Goal: Information Seeking & Learning: Learn about a topic

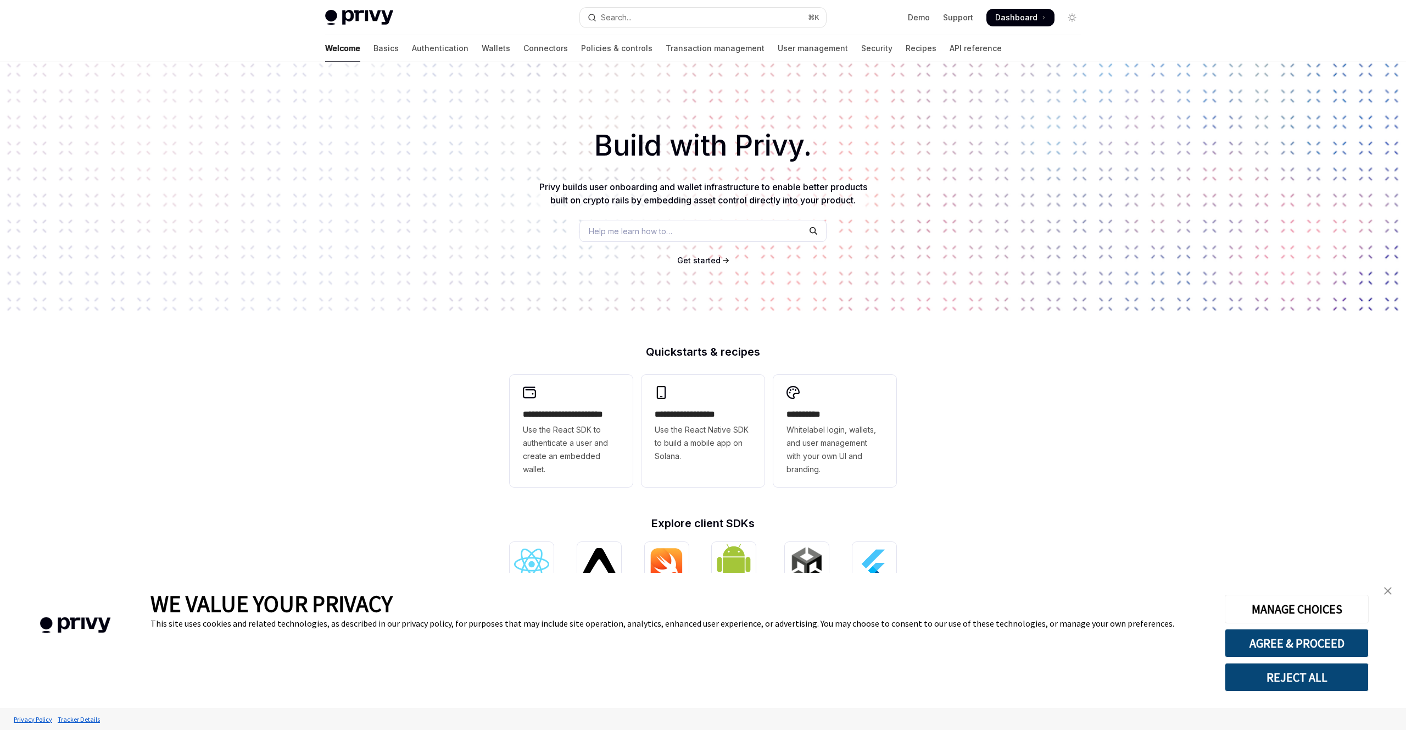
type textarea "*"
click at [642, 231] on span "Help me learn how to…" at bounding box center [631, 231] width 84 height 12
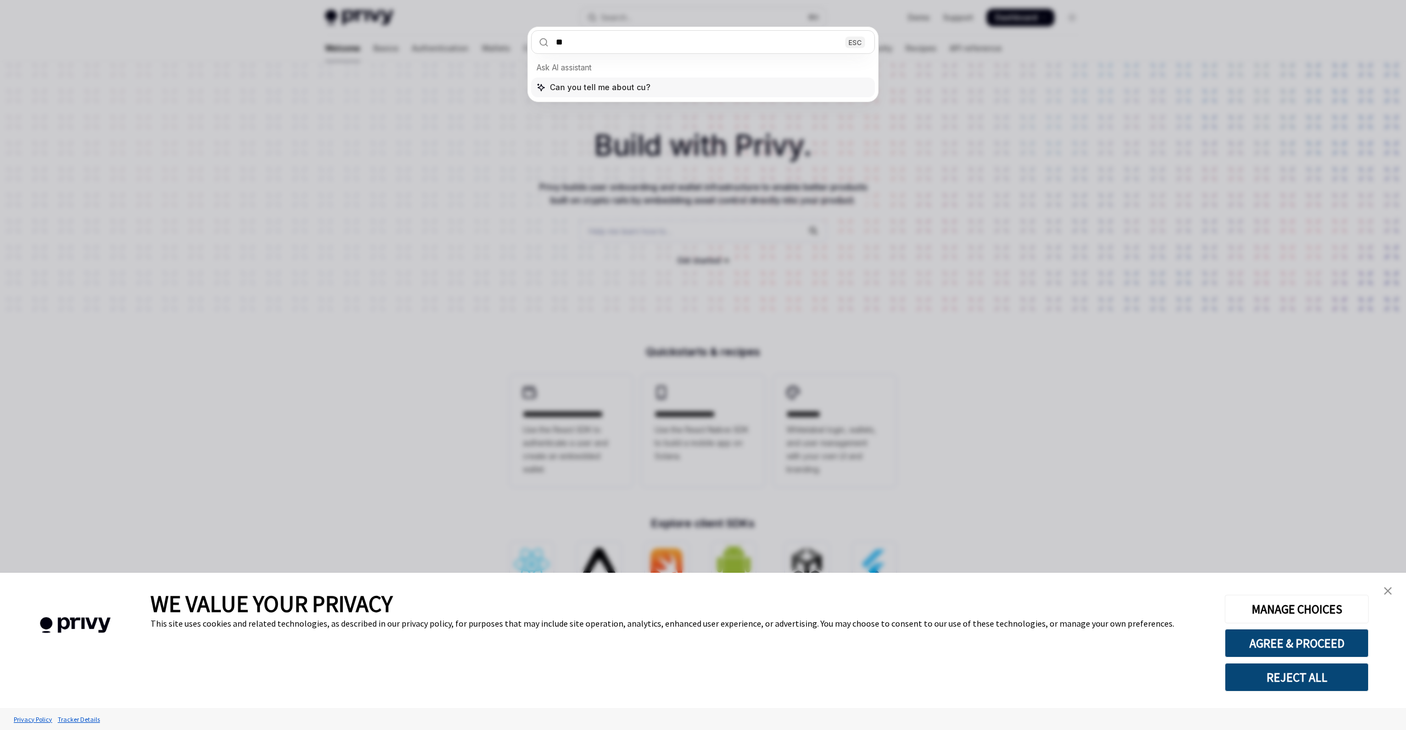
type input "***"
type textarea "*"
type input "******"
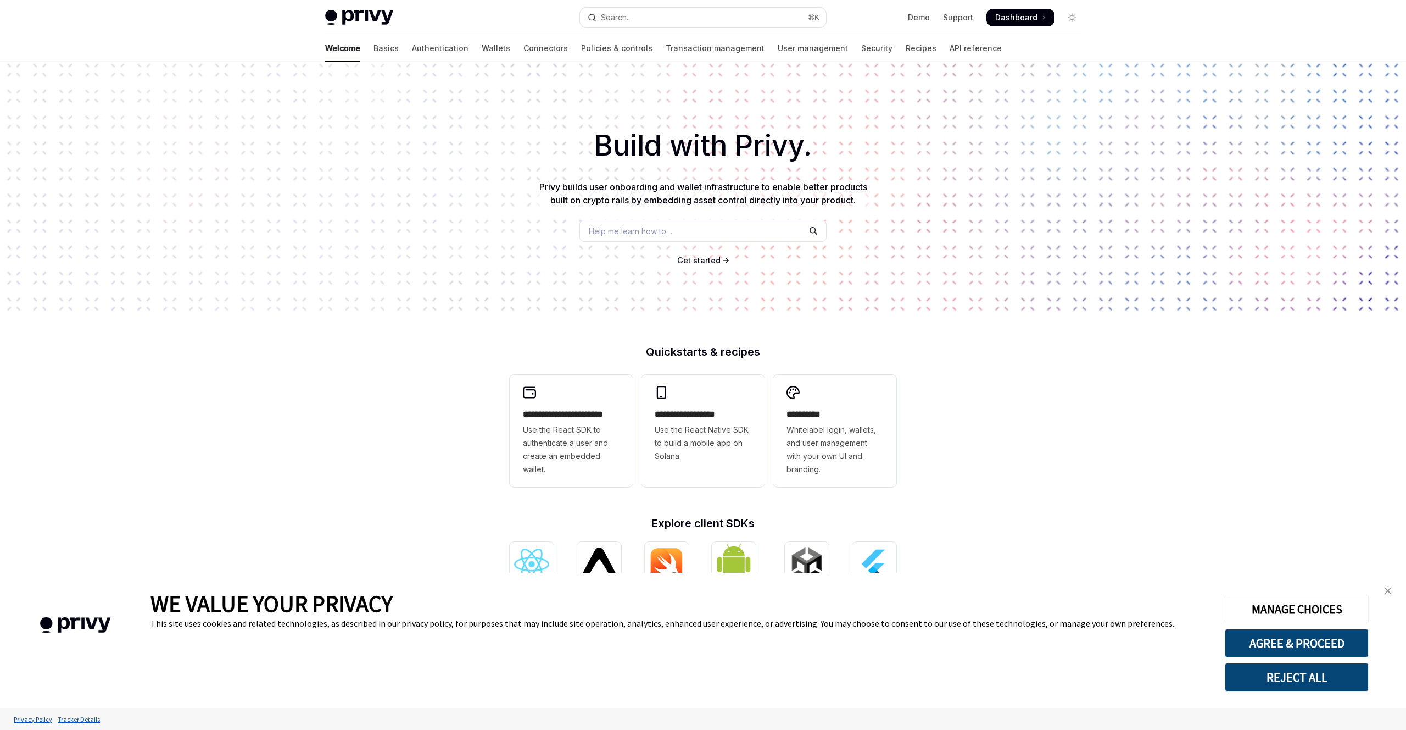
type textarea "*"
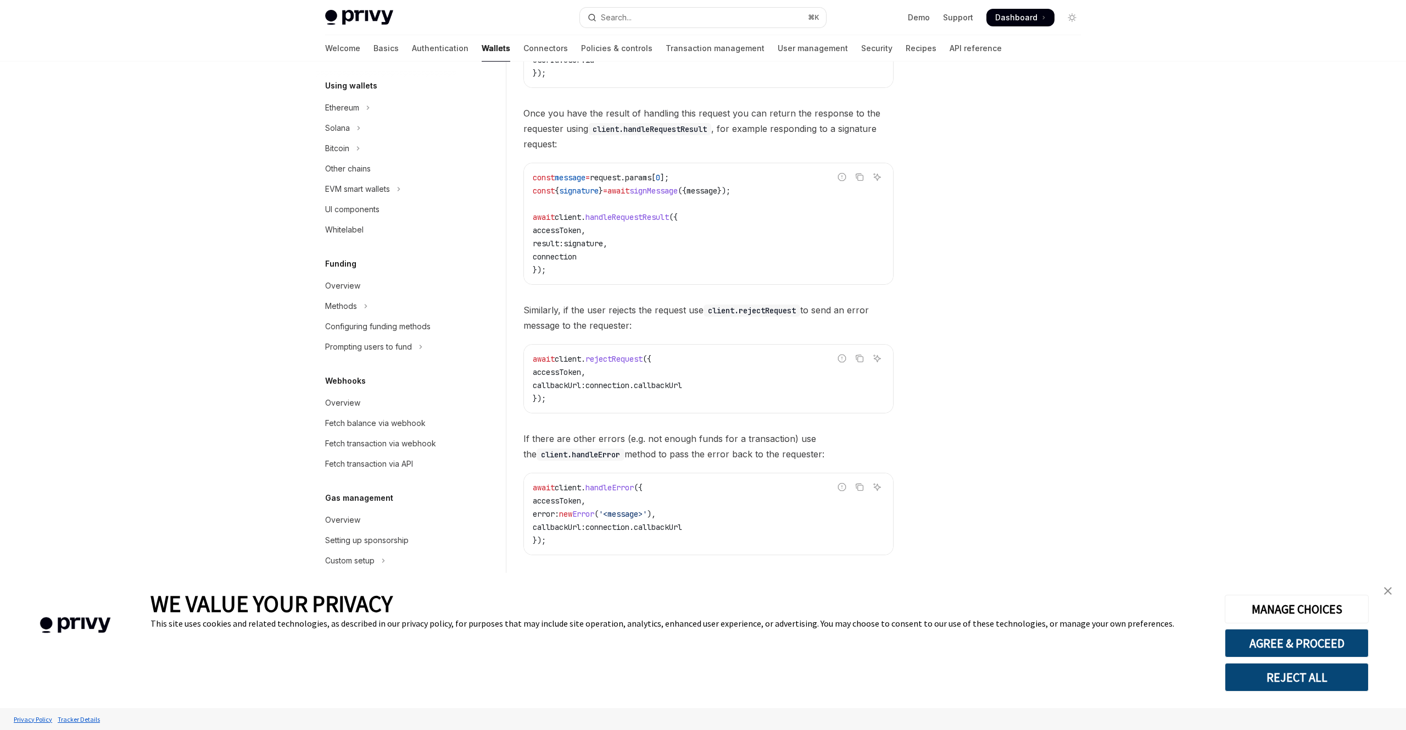
scroll to position [1716, 0]
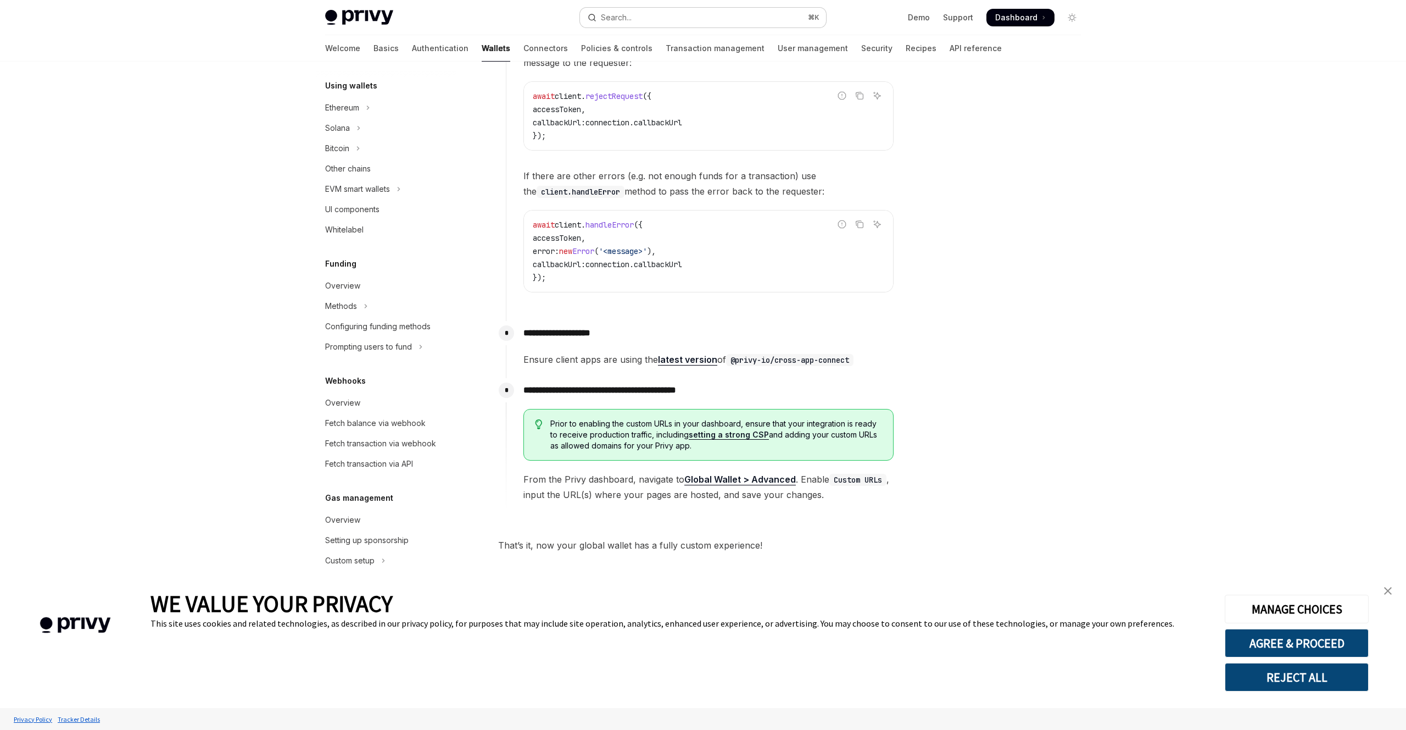
click at [666, 24] on button "Search... ⌘ K" at bounding box center [703, 18] width 246 height 20
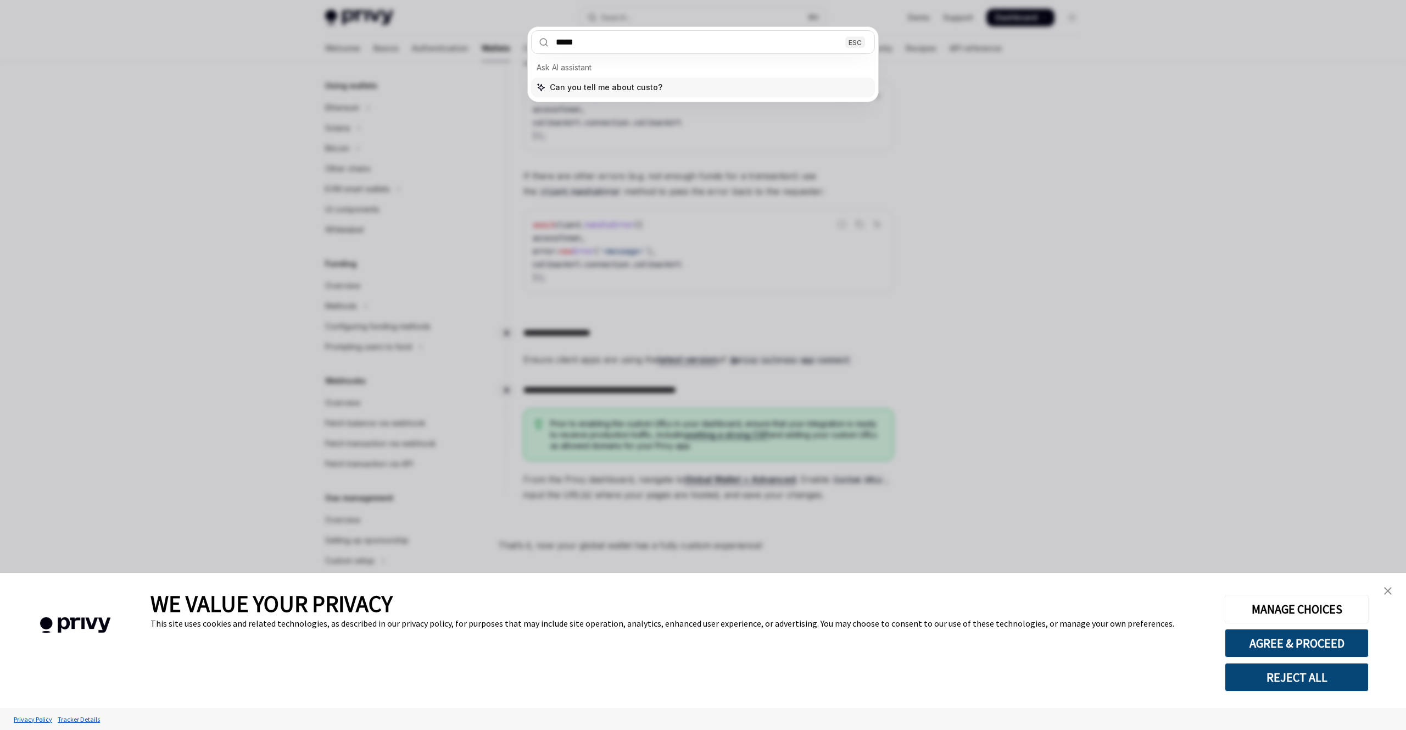
type input "******"
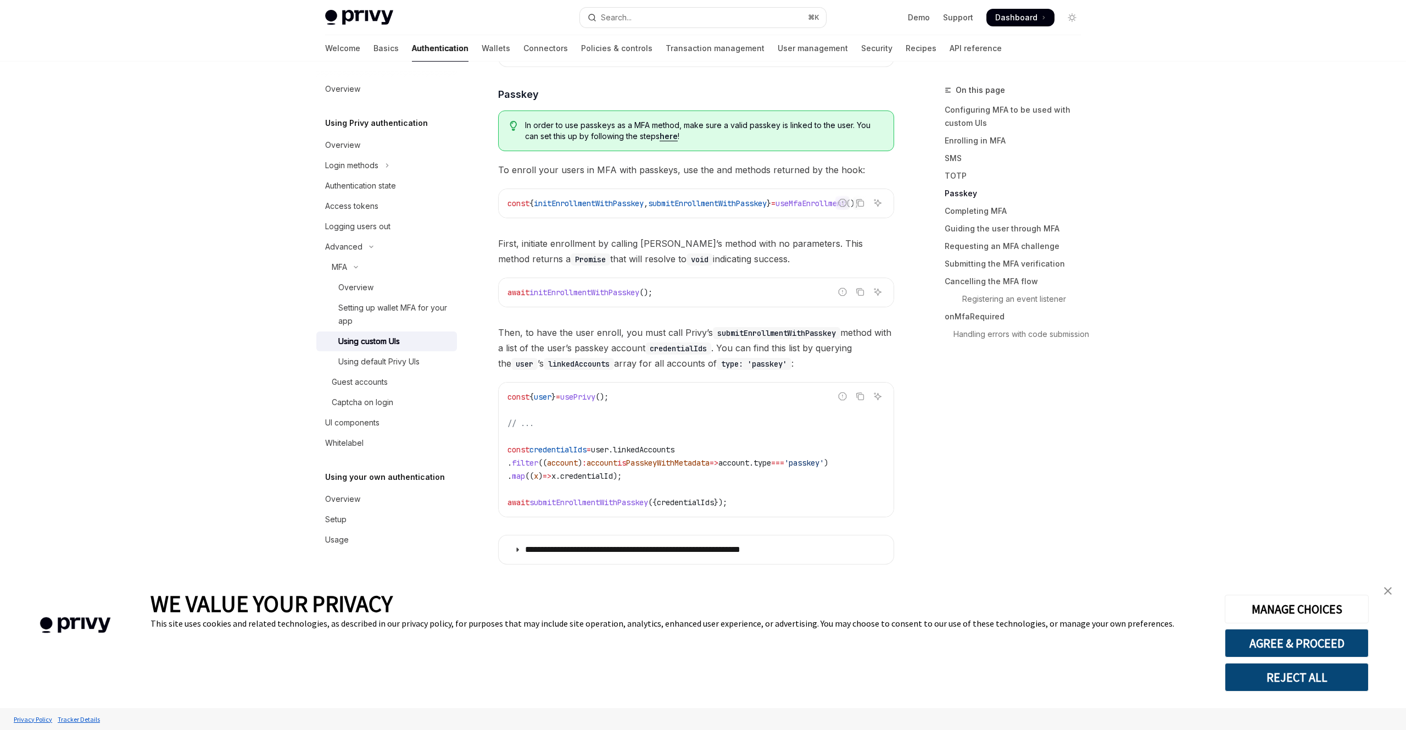
scroll to position [2074, 0]
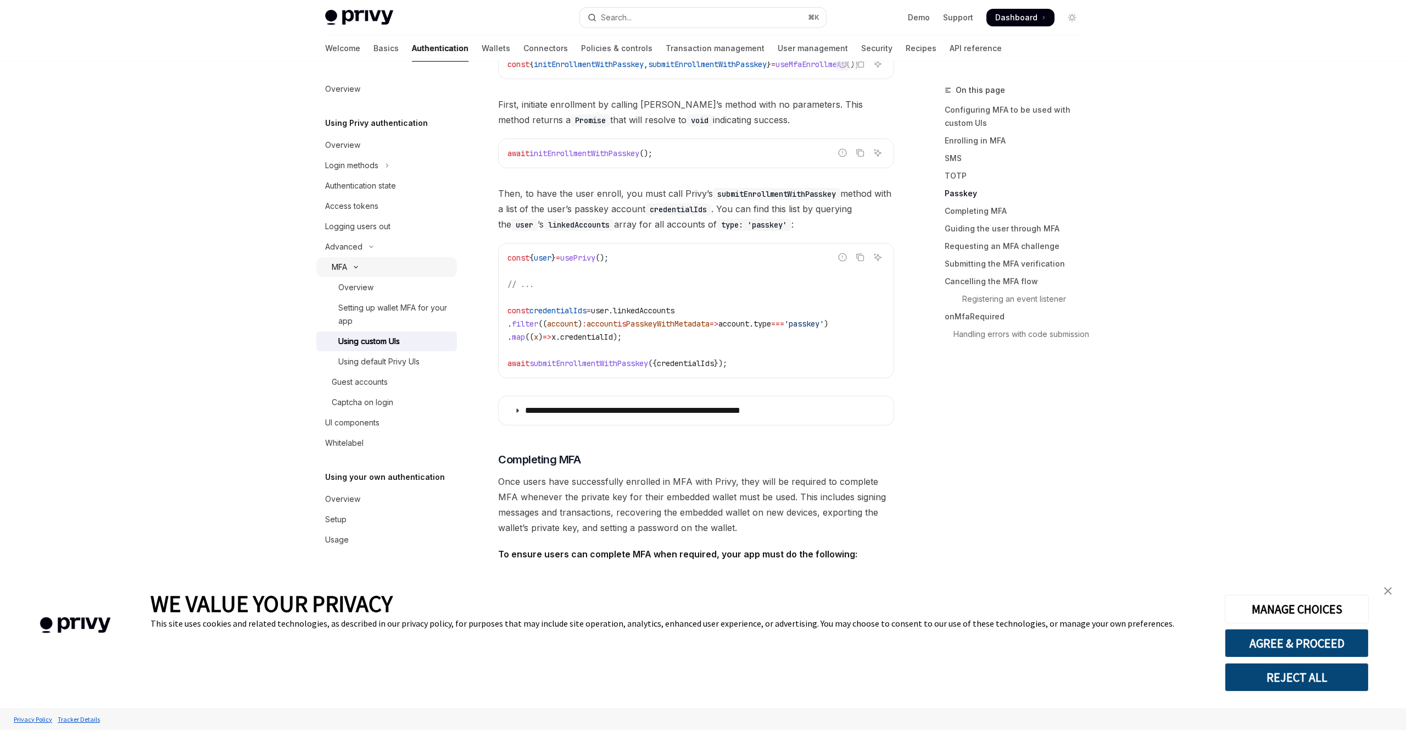
click at [356, 268] on icon "Toggle MFA section" at bounding box center [355, 267] width 3 height 2
click at [356, 268] on icon "Toggle MFA section" at bounding box center [356, 266] width 4 height 13
click at [356, 268] on icon "Toggle MFA section" at bounding box center [355, 267] width 3 height 2
click at [355, 324] on div "UI components" at bounding box center [352, 327] width 54 height 13
type textarea "*"
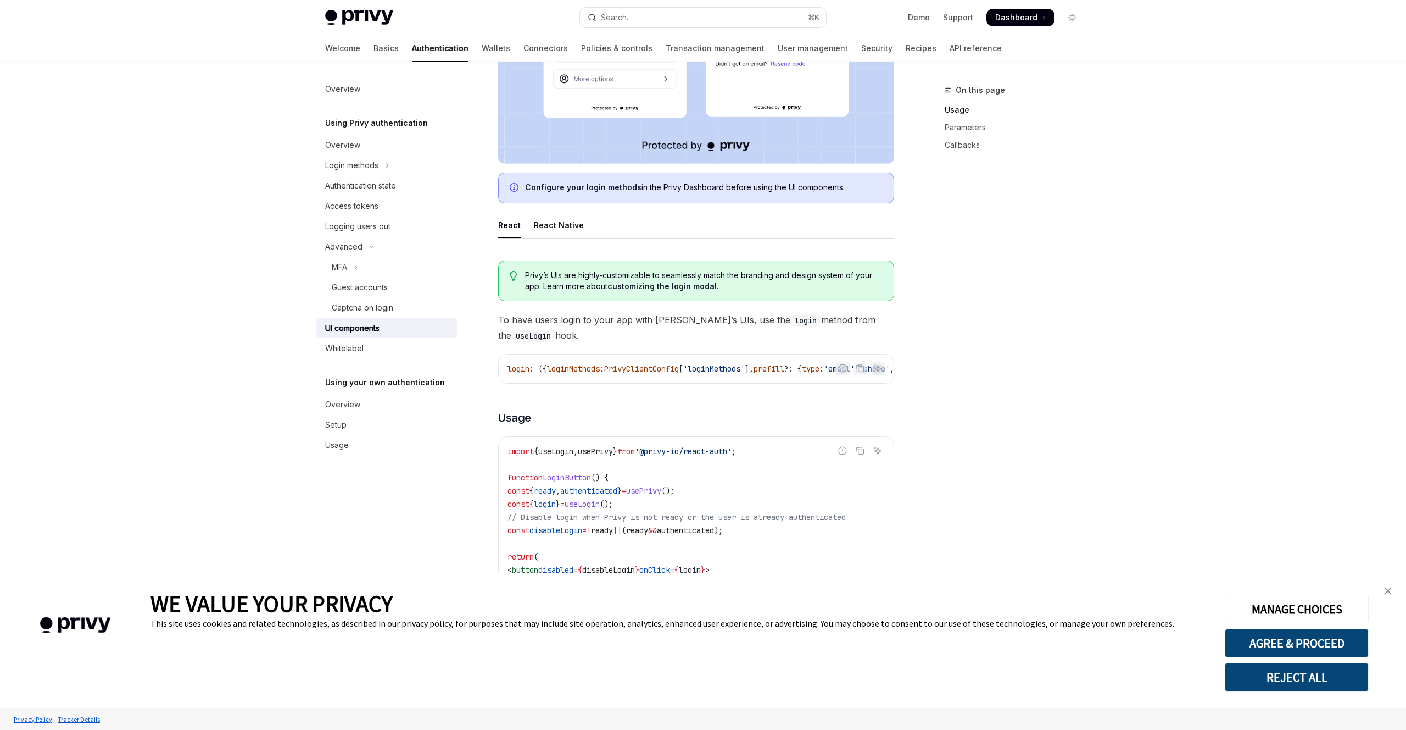
scroll to position [328, 0]
